Goal: Contribute content: Contribute content

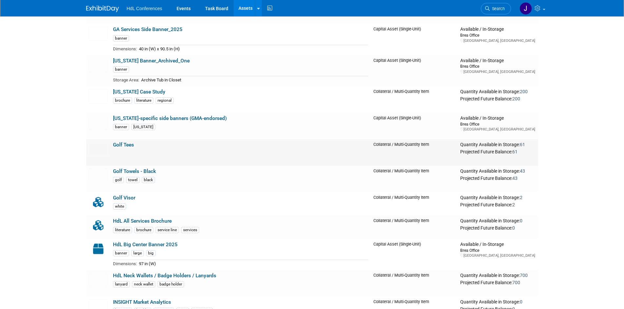
scroll to position [799, 0]
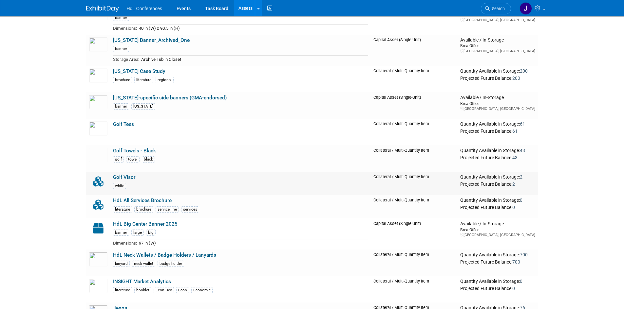
click at [114, 179] on link "Golf Visor" at bounding box center [124, 178] width 22 height 6
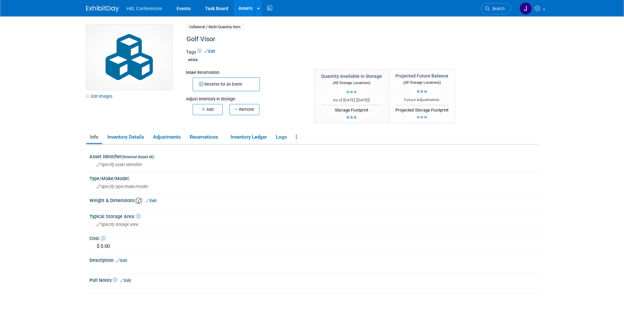
click at [124, 66] on img at bounding box center [129, 57] width 86 height 65
click at [108, 94] on link "Edit Images" at bounding box center [100, 96] width 29 height 8
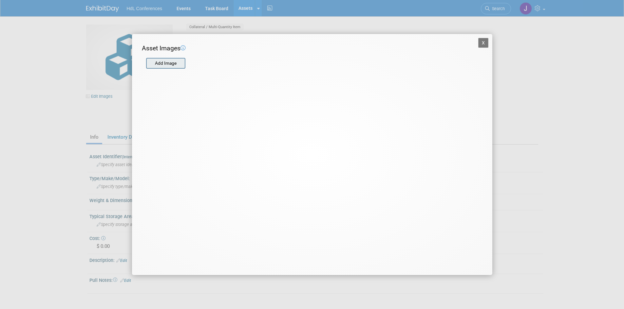
click at [167, 68] on input "file" at bounding box center [146, 64] width 78 height 10
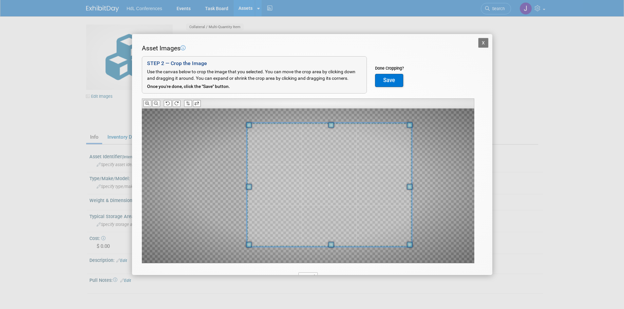
click at [313, 163] on span at bounding box center [329, 185] width 165 height 124
click at [168, 104] on icon at bounding box center [167, 104] width 4 height 4
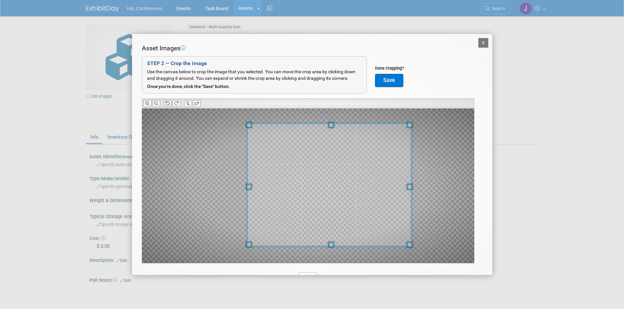
click at [168, 104] on icon at bounding box center [167, 104] width 4 height 4
click at [175, 104] on icon at bounding box center [176, 104] width 4 height 4
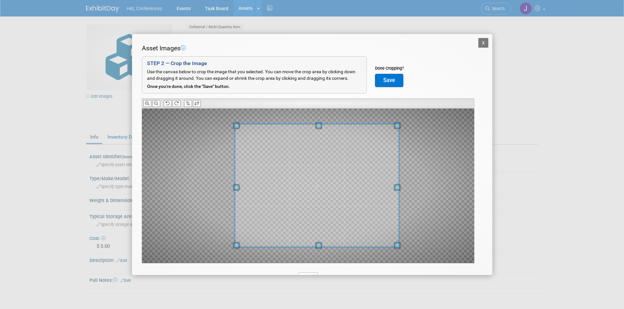
click at [292, 188] on span at bounding box center [316, 186] width 165 height 124
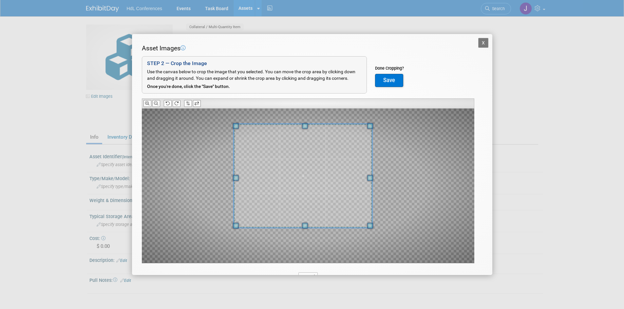
click at [370, 229] on span at bounding box center [370, 226] width 6 height 6
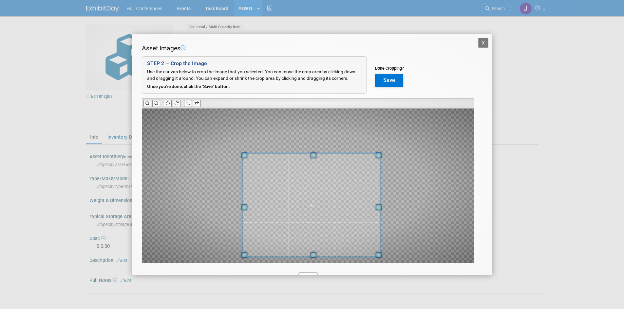
click at [326, 222] on span at bounding box center [311, 206] width 138 height 104
click at [377, 83] on button "Save" at bounding box center [389, 80] width 28 height 13
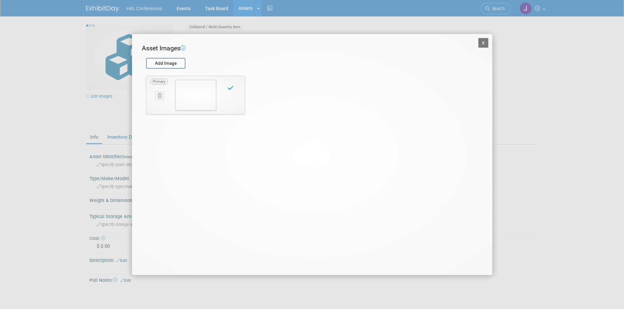
click at [545, 134] on div "X Asset Images Add Image STEP 2 — Crop the Image Use the canvas below to crop t…" at bounding box center [312, 154] width 624 height 309
click at [479, 37] on div "X Asset Images Add Image STEP 2 — Crop the Image Use the canvas below to crop t…" at bounding box center [312, 154] width 360 height 241
click at [482, 38] on button "X" at bounding box center [483, 43] width 10 height 10
